Goal: Information Seeking & Learning: Learn about a topic

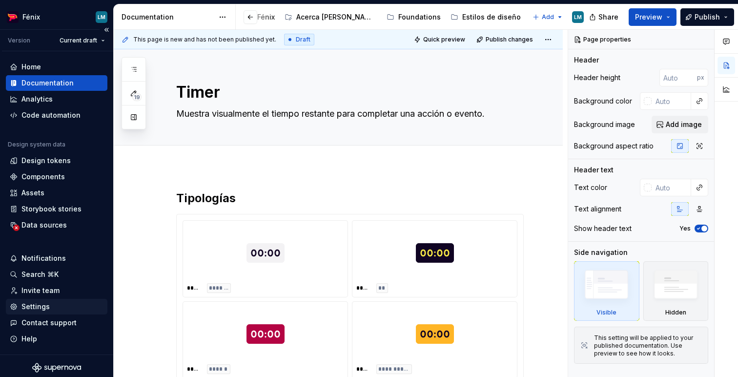
scroll to position [0, 220]
type textarea "*"
click at [48, 304] on div "Settings" at bounding box center [35, 307] width 28 height 10
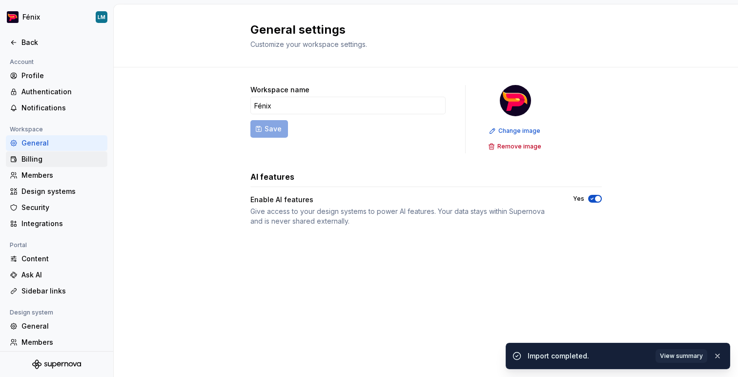
click at [45, 158] on div "Billing" at bounding box center [62, 159] width 82 height 10
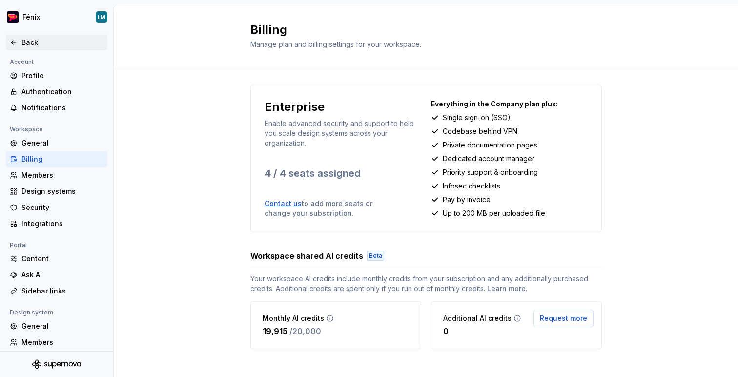
click at [40, 42] on div "Back" at bounding box center [62, 43] width 82 height 10
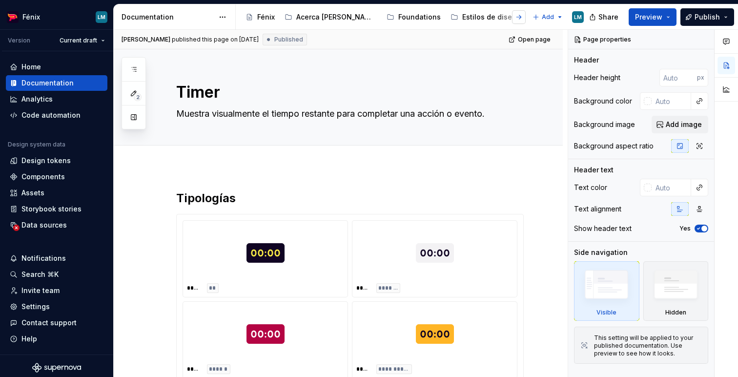
click at [516, 20] on button "button" at bounding box center [519, 17] width 14 height 14
click at [493, 18] on div "Base components" at bounding box center [523, 17] width 61 height 10
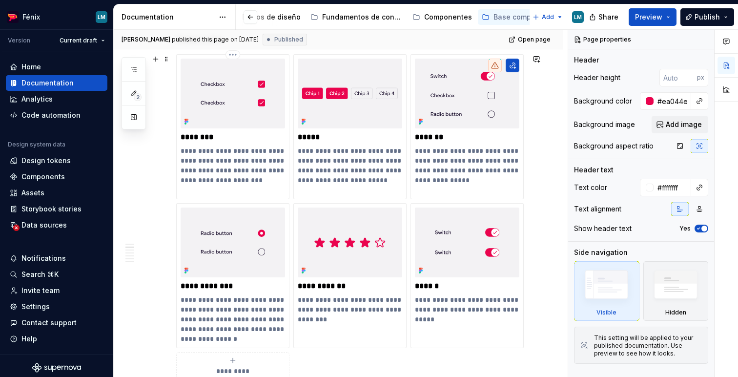
scroll to position [568, 0]
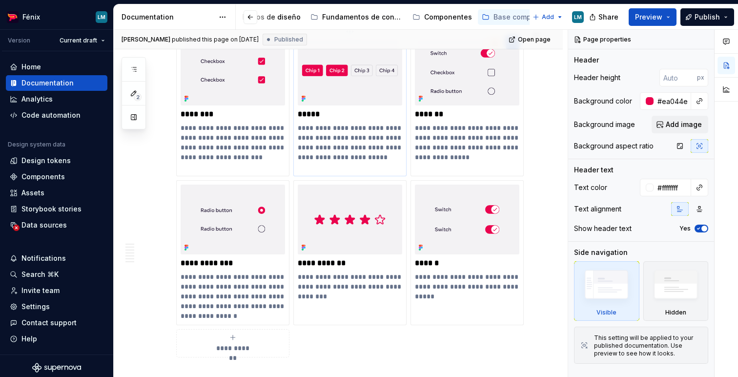
click at [351, 90] on img at bounding box center [350, 71] width 104 height 70
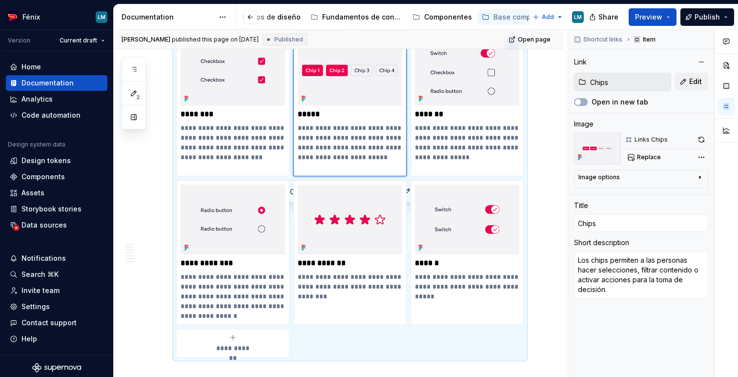
scroll to position [570, 0]
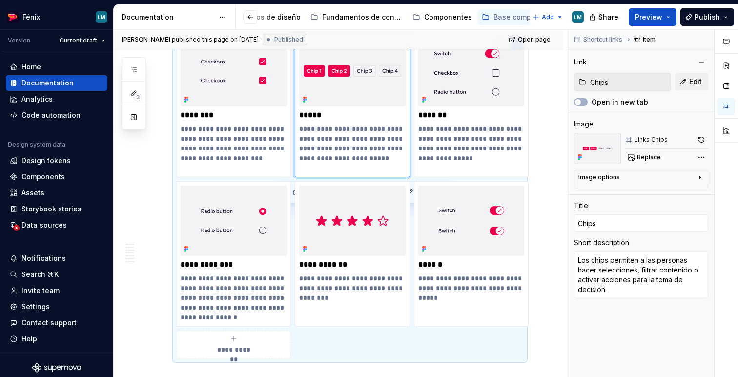
type textarea "*"
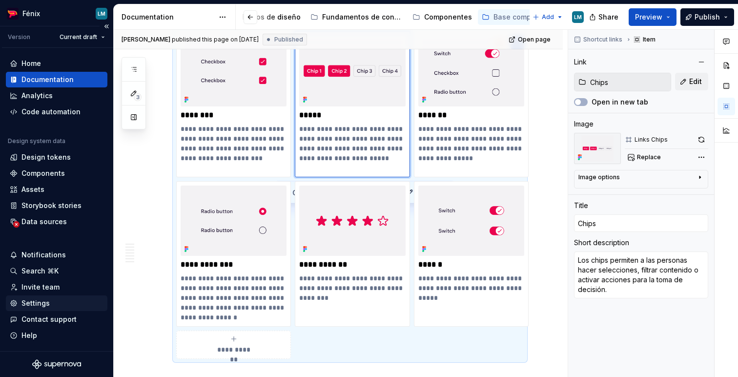
click at [50, 302] on div "Settings" at bounding box center [57, 303] width 94 height 10
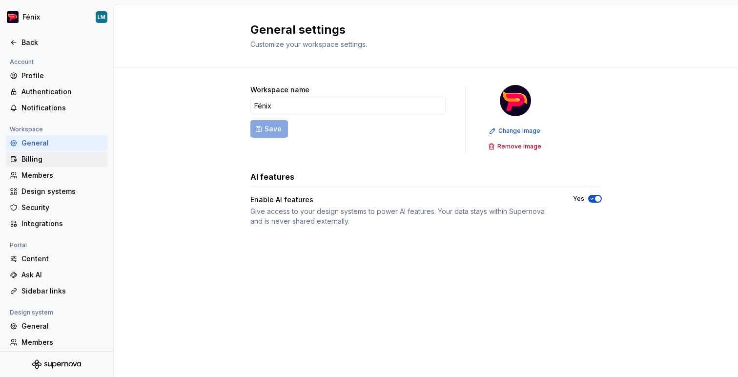
click at [32, 158] on div "Billing" at bounding box center [62, 159] width 82 height 10
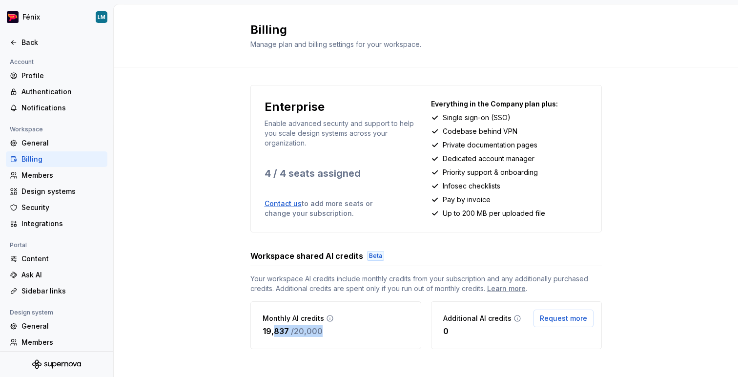
drag, startPoint x: 275, startPoint y: 330, endPoint x: 321, endPoint y: 330, distance: 45.9
click at [321, 330] on div "19,837 / 20,000" at bounding box center [298, 331] width 71 height 12
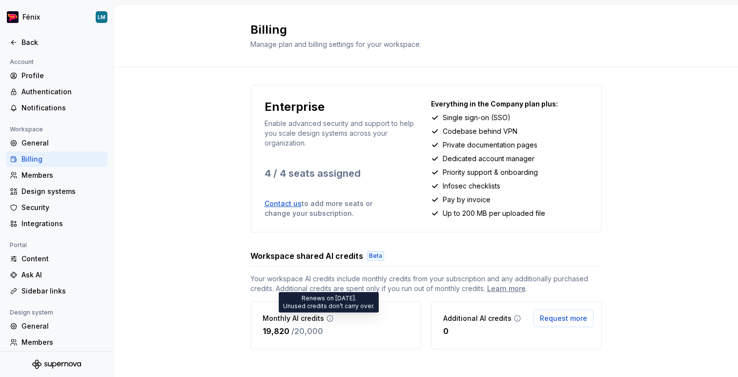
click at [327, 317] on icon at bounding box center [330, 318] width 6 height 6
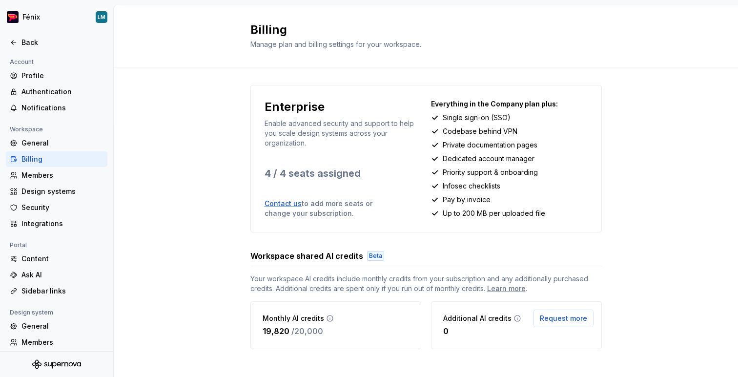
click at [327, 315] on icon at bounding box center [330, 318] width 6 height 6
click at [16, 41] on icon at bounding box center [14, 43] width 8 height 8
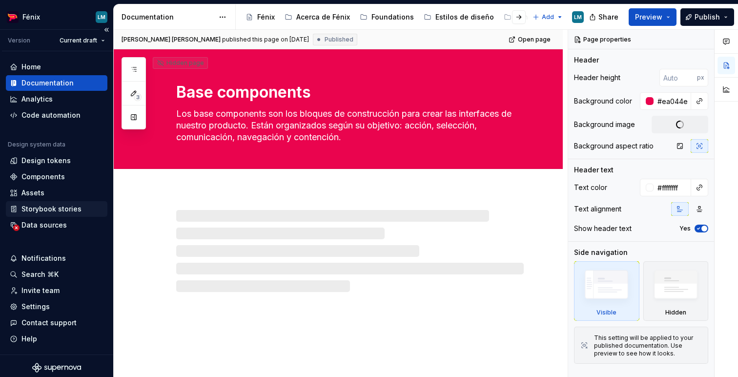
scroll to position [3, 0]
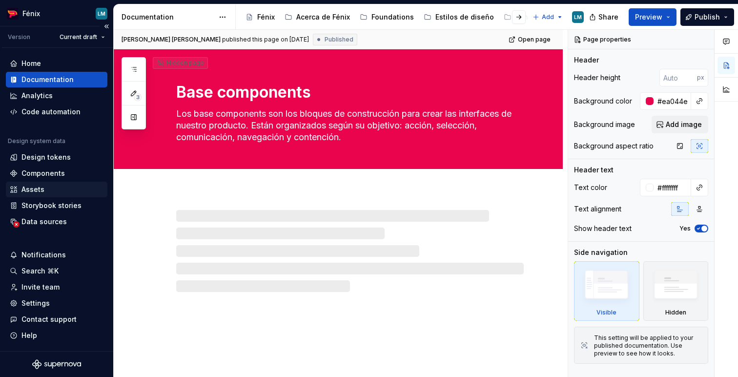
type textarea "*"
click at [50, 165] on div "Design system data Design tokens Components Assets Storybook stories Data sourc…" at bounding box center [57, 183] width 102 height 92
click at [48, 176] on div "Components" at bounding box center [42, 173] width 43 height 10
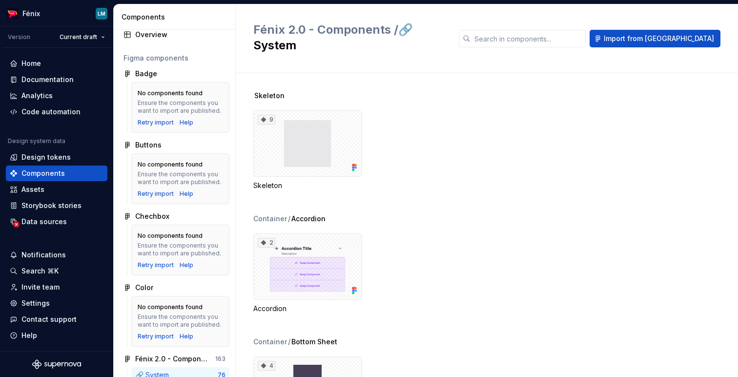
scroll to position [25, 0]
click at [204, 96] on div "No components found Ensure the components you want to import are published." at bounding box center [180, 101] width 85 height 25
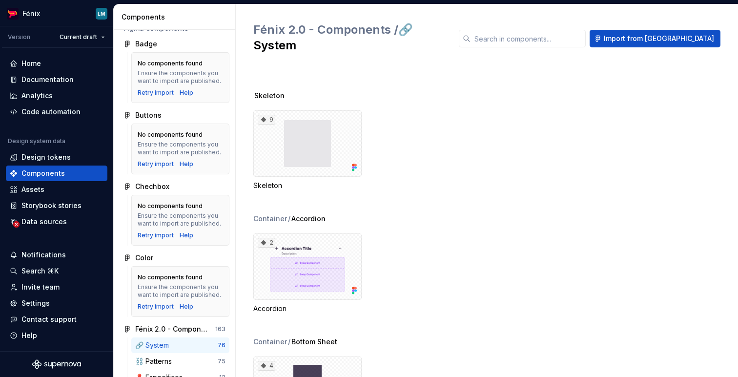
click at [178, 84] on div "Ensure the components you want to import are published." at bounding box center [180, 77] width 85 height 16
click at [162, 92] on div "Retry import" at bounding box center [156, 93] width 36 height 8
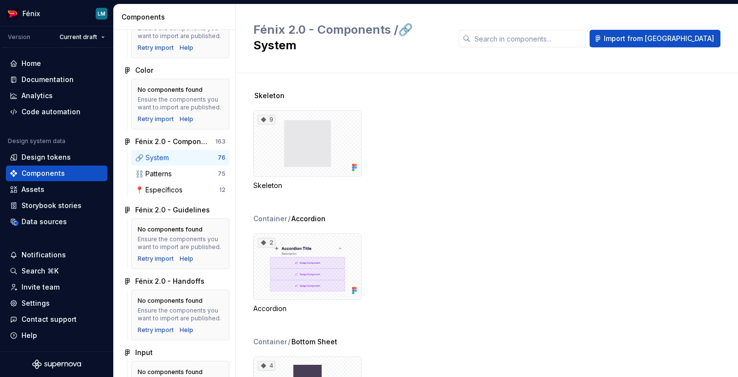
scroll to position [244, 0]
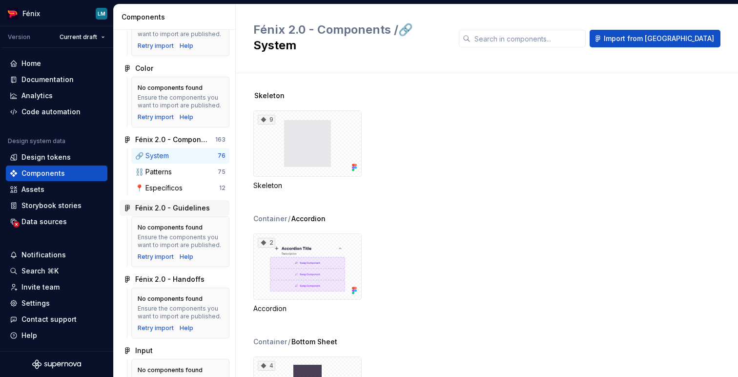
click at [215, 208] on div "Fénix 2.0 - Guidelines" at bounding box center [180, 208] width 90 height 10
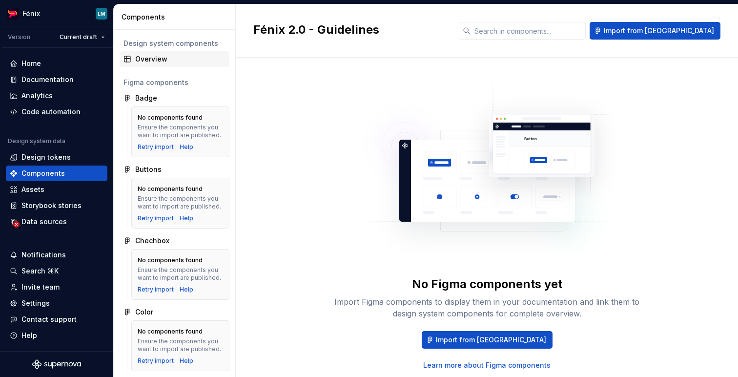
click at [161, 61] on div "Overview" at bounding box center [180, 59] width 90 height 10
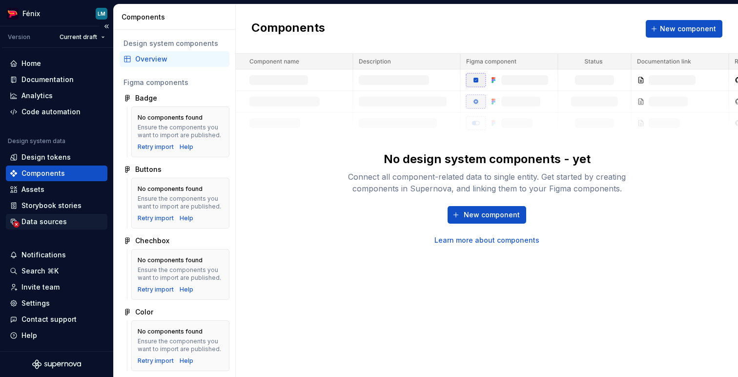
click at [62, 223] on div "Data sources" at bounding box center [43, 222] width 45 height 10
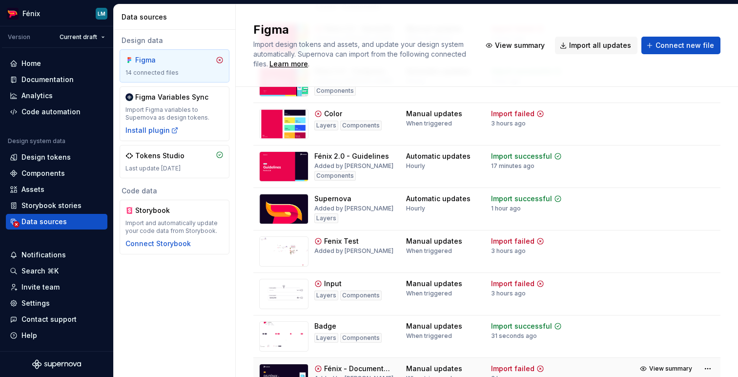
scroll to position [267, 0]
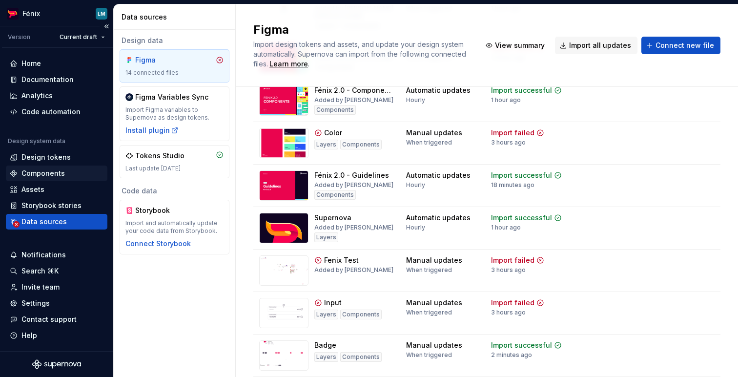
click at [43, 175] on div "Components" at bounding box center [42, 173] width 43 height 10
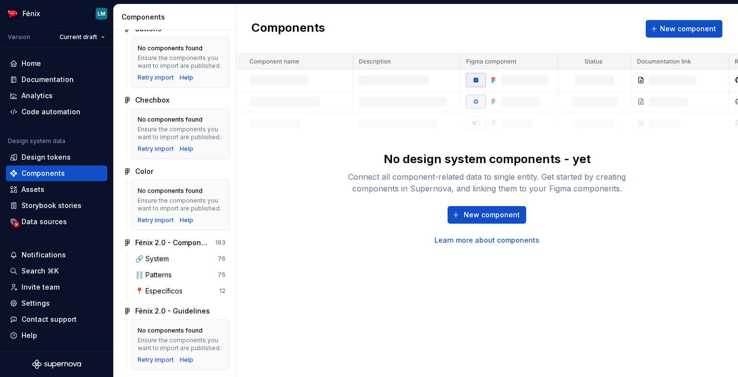
scroll to position [150, 0]
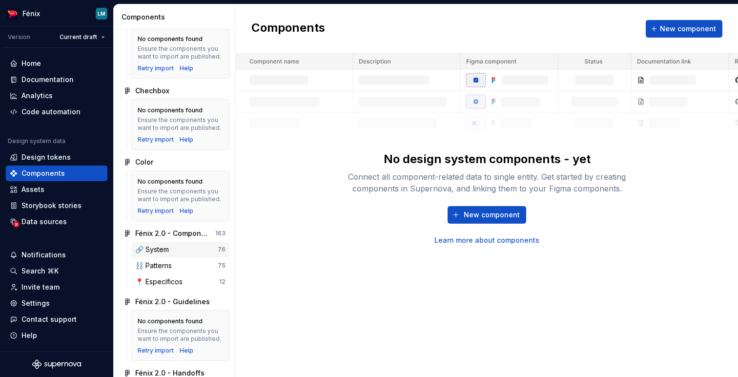
click at [194, 251] on div "🔗 System" at bounding box center [176, 250] width 82 height 10
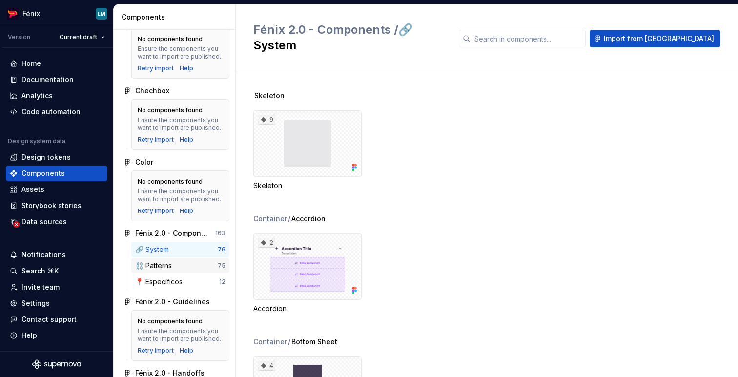
click at [193, 263] on div "⛓️ Patterns" at bounding box center [176, 266] width 82 height 10
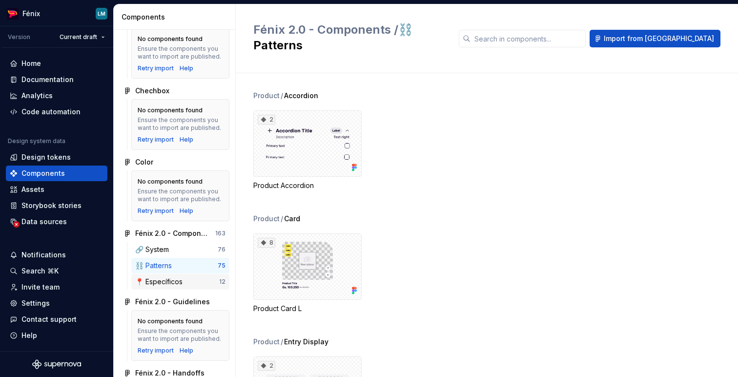
click at [190, 283] on div "📍 Específicos" at bounding box center [177, 282] width 84 height 10
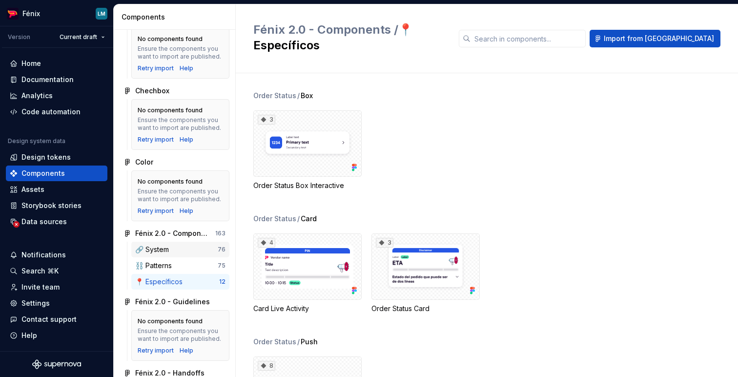
click at [191, 253] on div "🔗 System" at bounding box center [176, 250] width 82 height 10
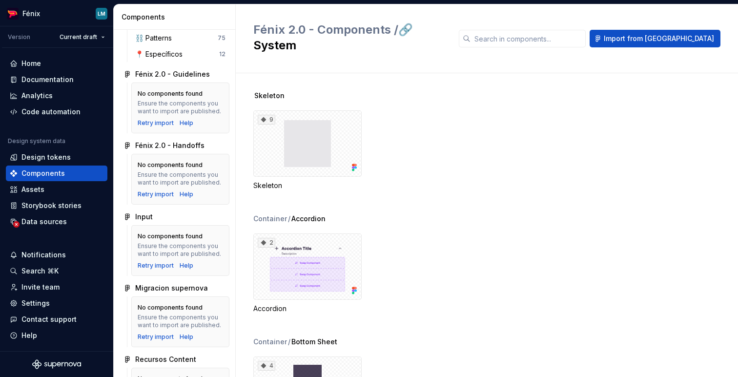
scroll to position [429, 0]
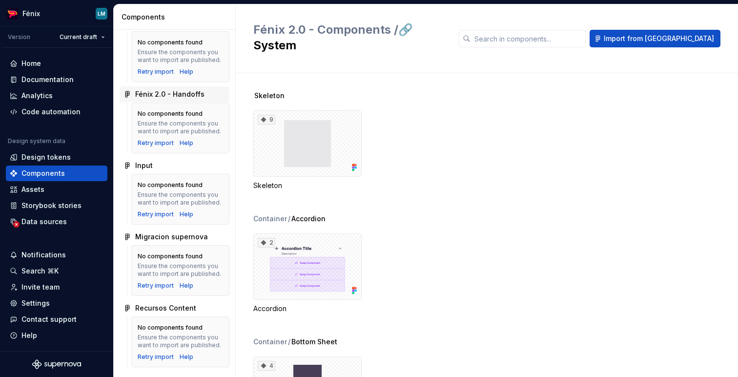
click at [177, 95] on div "Fénix 2.0 - Handoffs" at bounding box center [169, 94] width 69 height 10
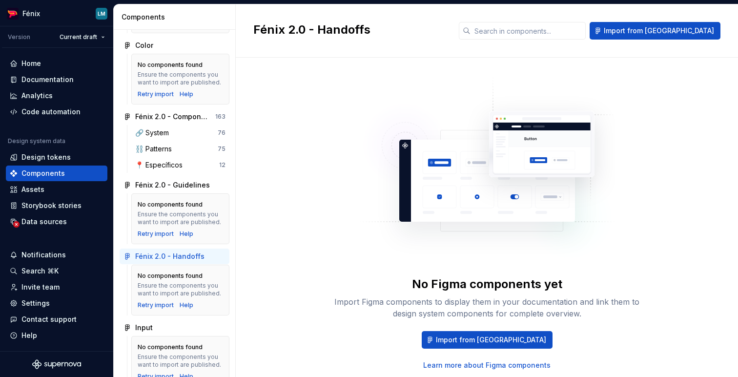
scroll to position [264, 0]
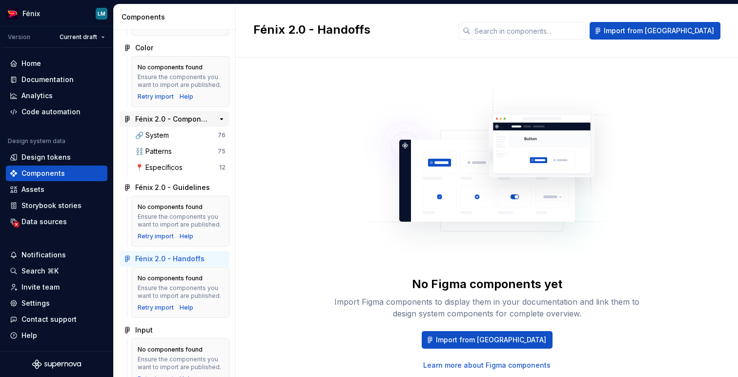
click at [172, 118] on div "Fénix 2.0 - Components" at bounding box center [171, 119] width 73 height 10
